Goal: Find specific page/section

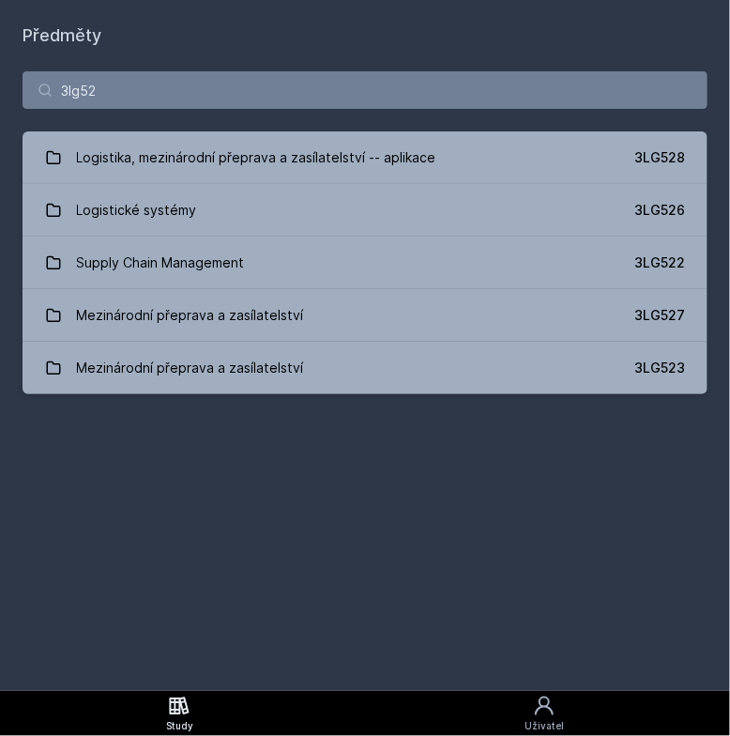
type input "3lg52"
click at [379, 135] on button "Ne" at bounding box center [369, 121] width 68 height 47
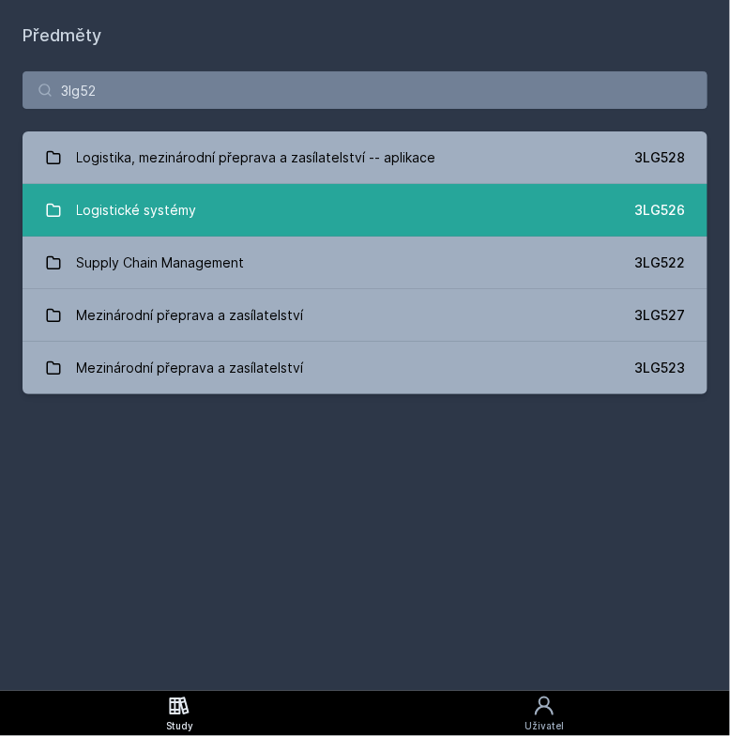
click at [378, 199] on link "Logistické systémy 3LG526" at bounding box center [365, 210] width 685 height 53
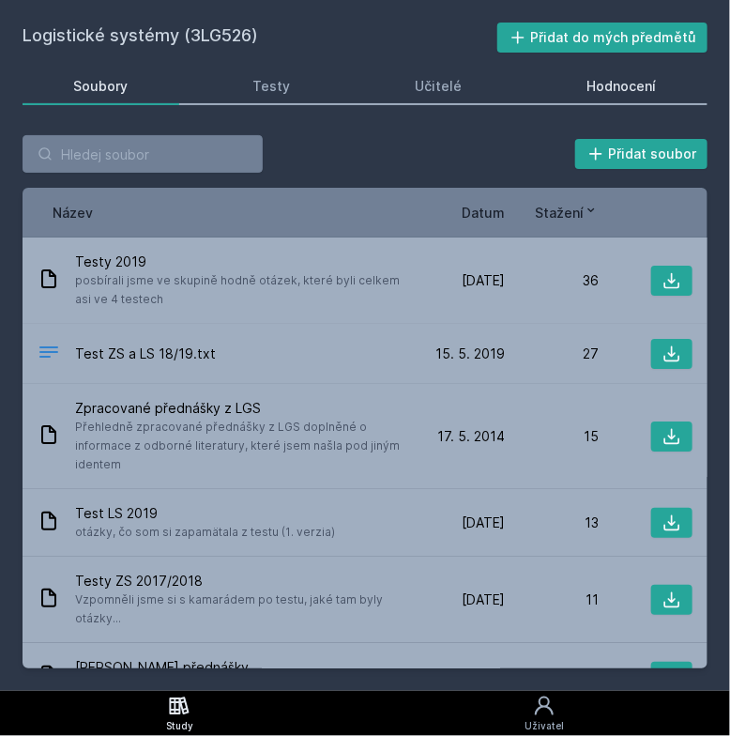
click at [604, 88] on div "Hodnocení" at bounding box center [621, 86] width 69 height 19
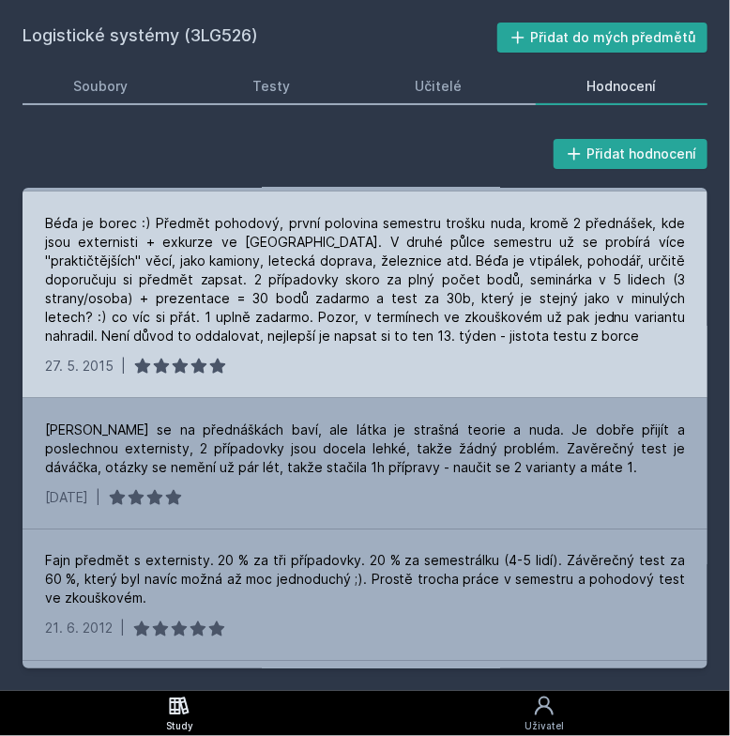
scroll to position [595, 0]
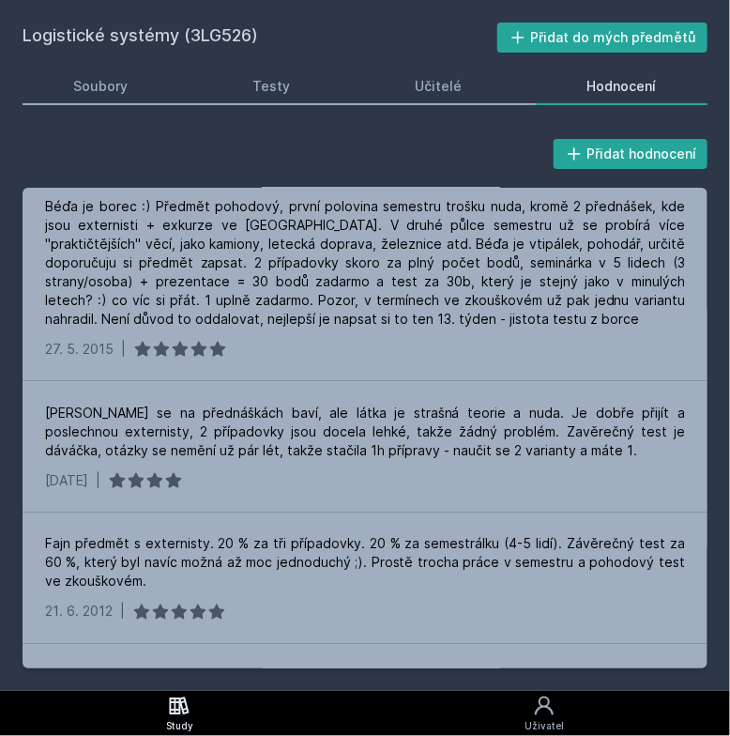
click at [157, 697] on link "Study" at bounding box center [179, 713] width 359 height 45
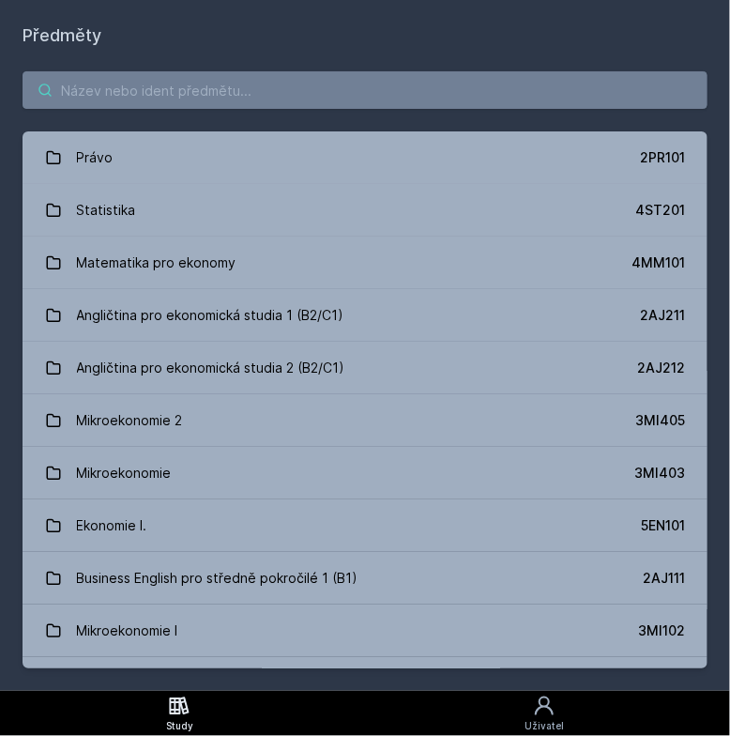
click at [219, 78] on input "search" at bounding box center [365, 90] width 685 height 38
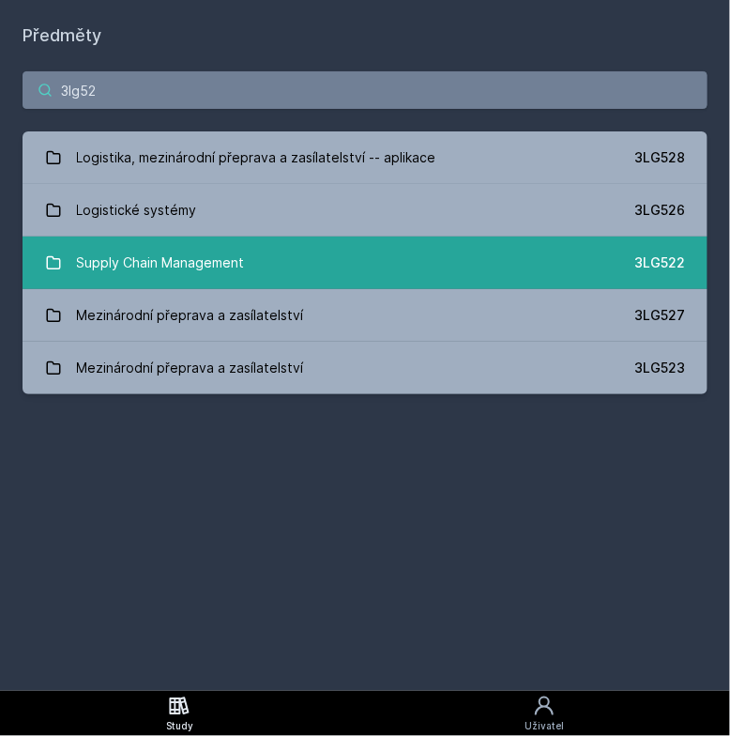
type input "3lg52"
click at [248, 272] on link "Supply Chain Management 3LG522" at bounding box center [365, 262] width 685 height 53
